Goal: Information Seeking & Learning: Check status

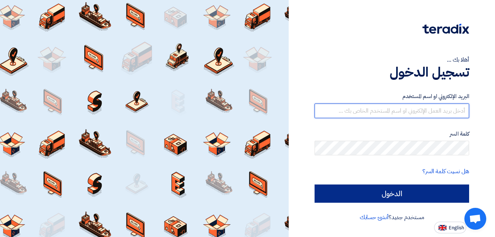
type input "[DOMAIN_NAME][EMAIL_ADDRESS][DOMAIN_NAME]"
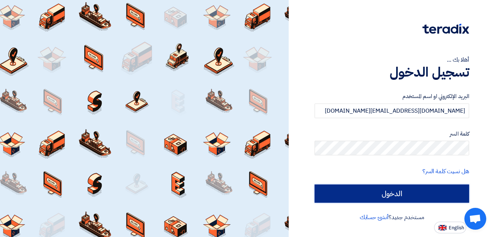
click at [395, 193] on input "الدخول" at bounding box center [392, 194] width 155 height 18
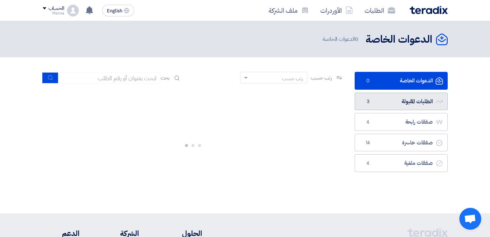
click at [391, 100] on link "الطلبات المقبولة الطلبات المقبولة 3" at bounding box center [401, 102] width 93 height 18
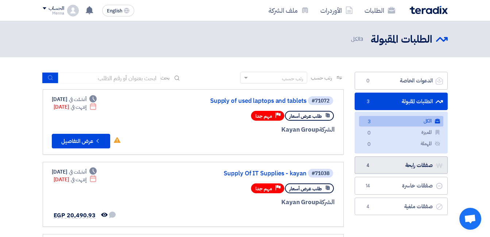
click at [412, 160] on link "صفقات رابحة صفقات رابحة 4" at bounding box center [401, 165] width 93 height 18
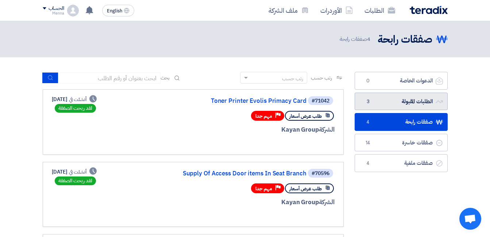
click at [397, 103] on link "الطلبات المقبولة الطلبات المقبولة 3" at bounding box center [401, 102] width 93 height 18
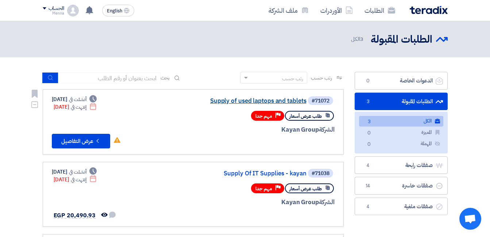
click at [290, 98] on link "Supply of used laptops and tablets" at bounding box center [233, 101] width 146 height 7
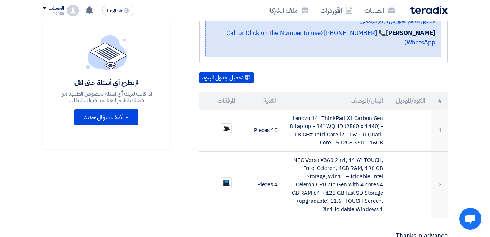
scroll to position [182, 0]
